Goal: Task Accomplishment & Management: Manage account settings

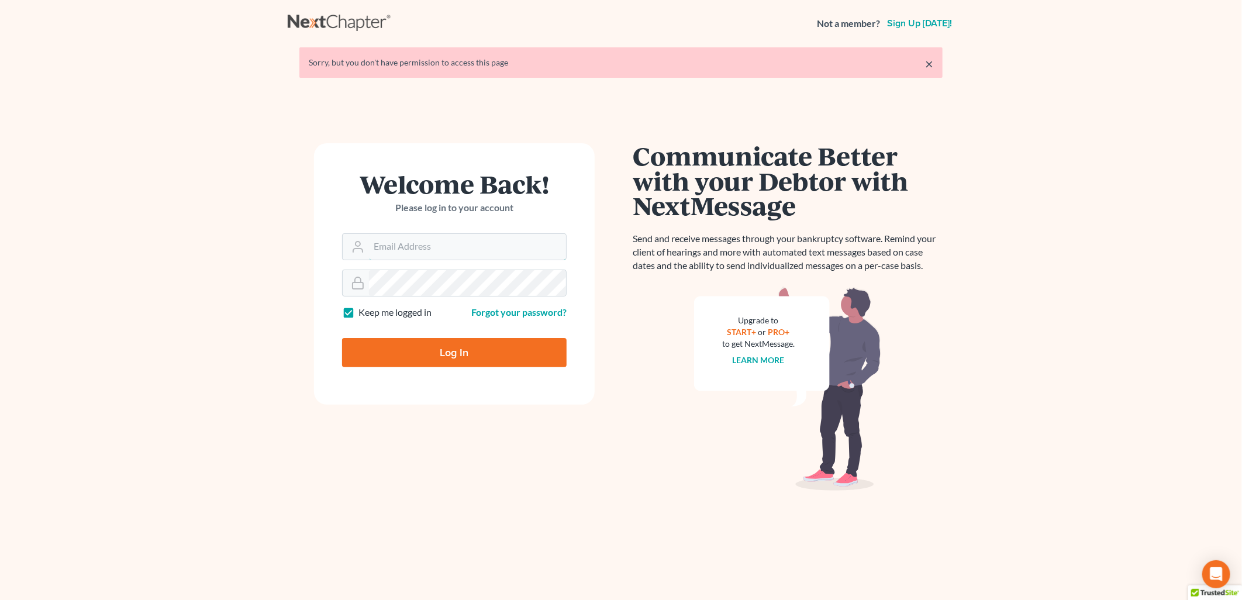
type input "[PERSON_NAME][EMAIL_ADDRESS][PERSON_NAME][DOMAIN_NAME]"
click at [399, 338] on input "Log In" at bounding box center [454, 352] width 225 height 29
type input "Thinking..."
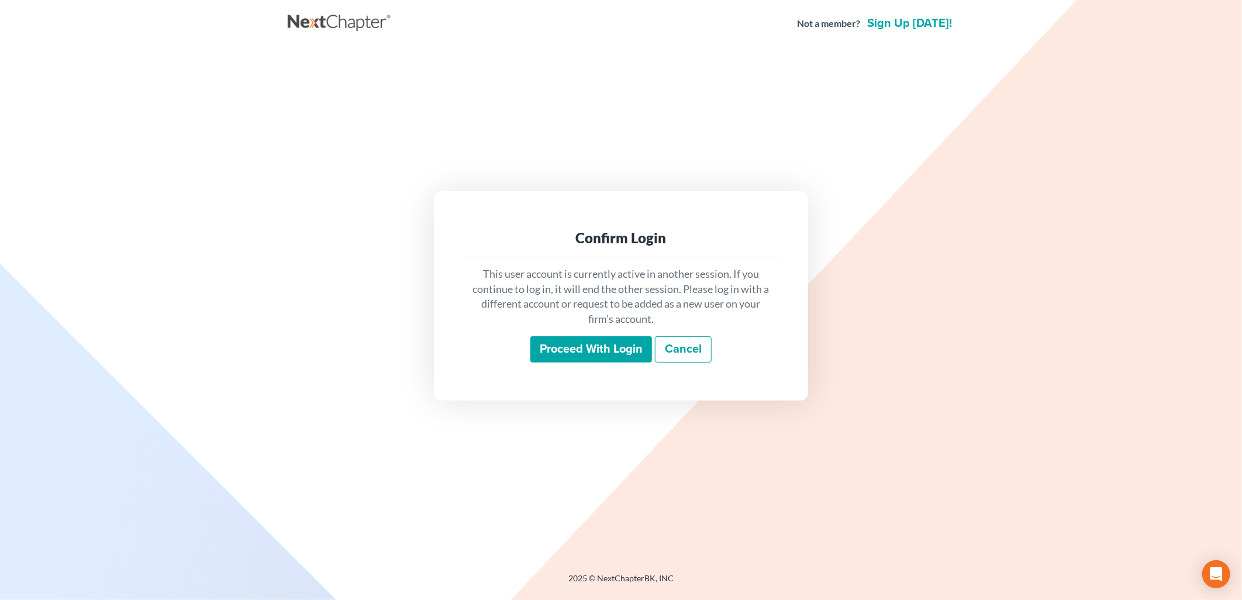
click at [592, 354] on input "Proceed with login" at bounding box center [591, 349] width 122 height 27
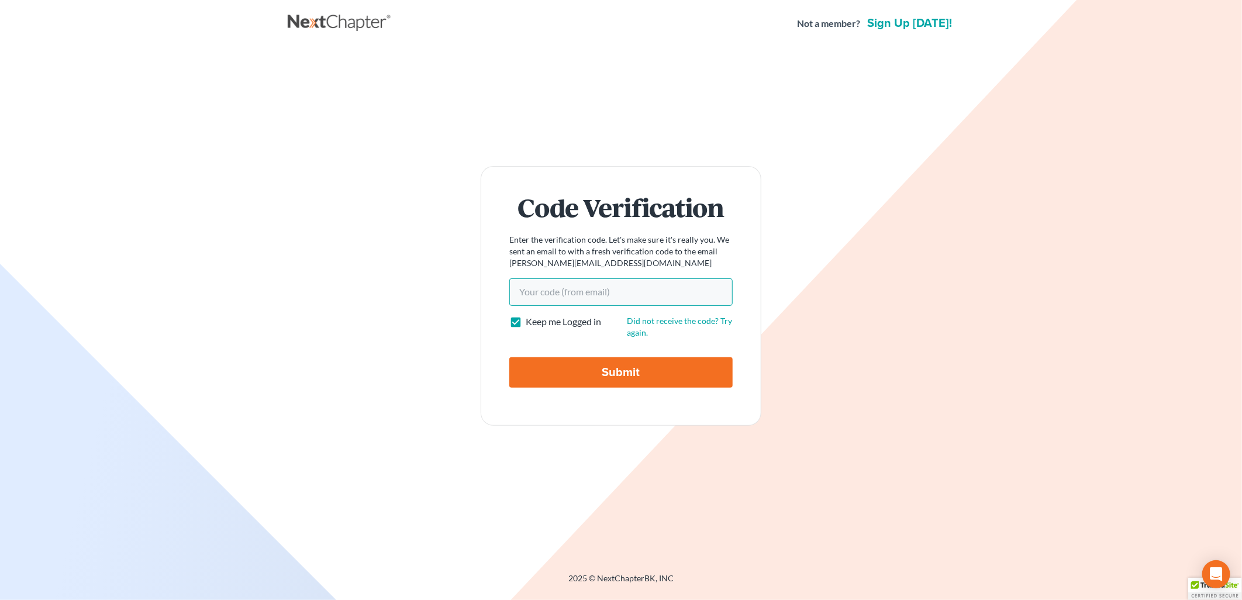
click at [569, 283] on input "Your code(from email)" at bounding box center [620, 291] width 223 height 27
paste input "72d192"
type input "72d192"
click at [509, 357] on input "Submit" at bounding box center [620, 372] width 223 height 30
type input "Thinking..."
